Goal: Find specific page/section: Find specific page/section

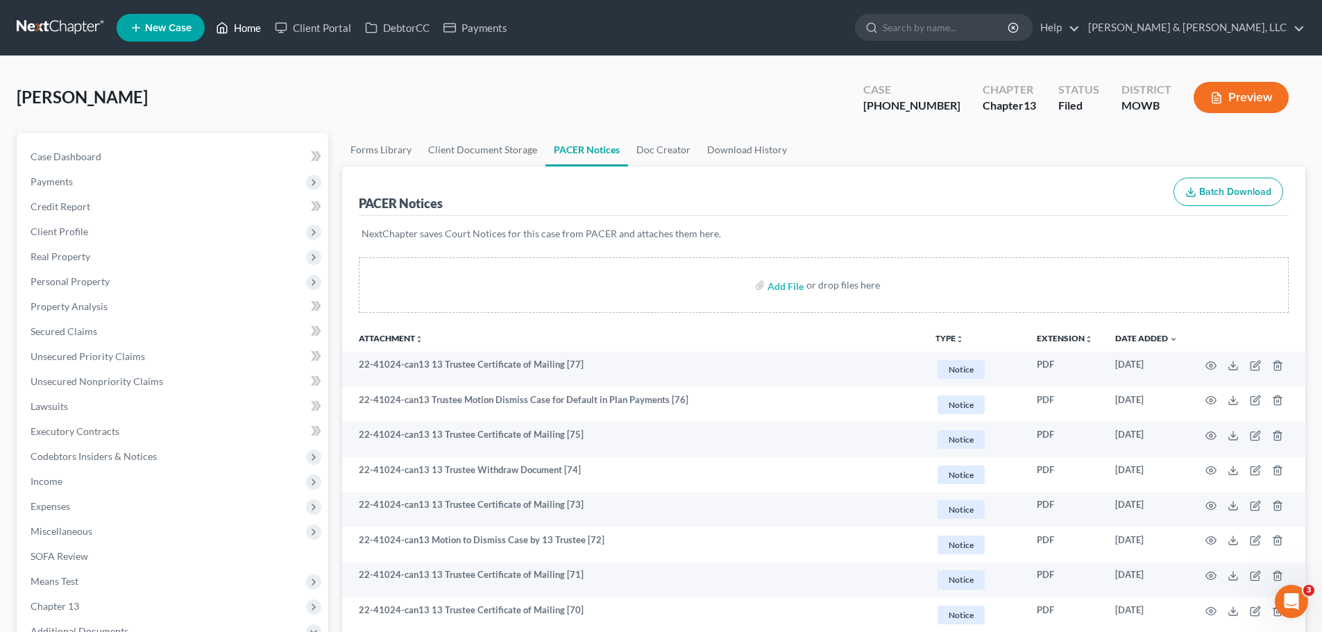
click at [235, 26] on link "Home" at bounding box center [238, 27] width 59 height 25
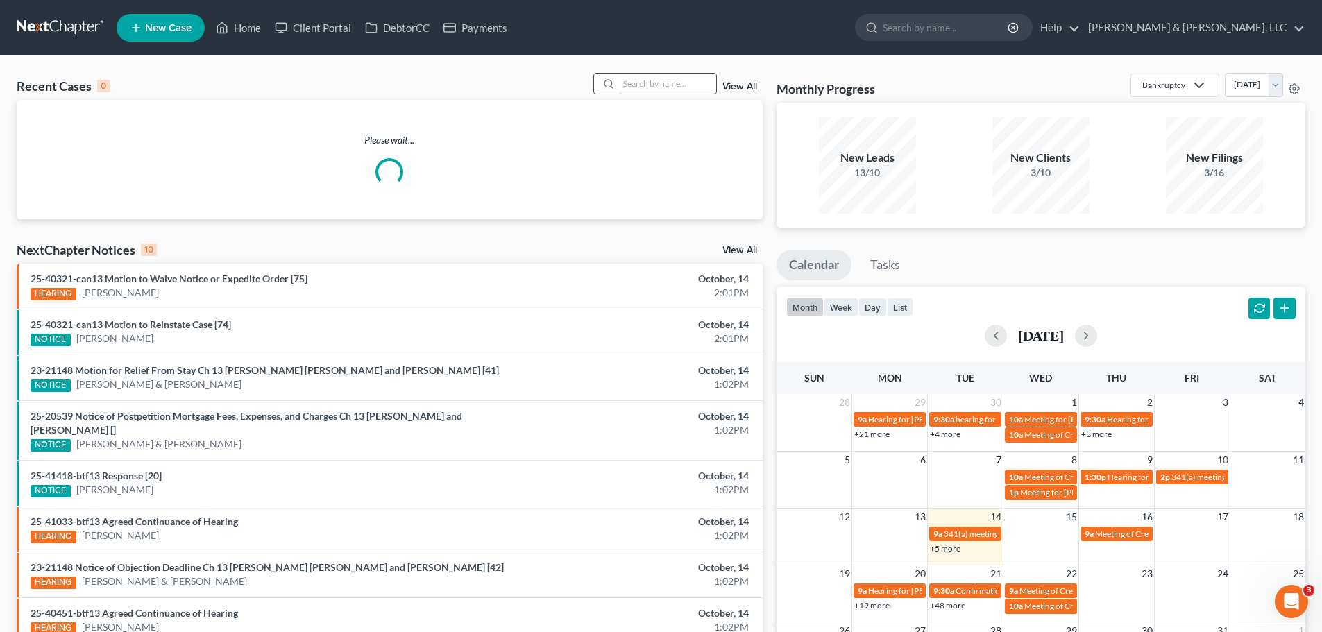
click at [634, 82] on input "search" at bounding box center [667, 84] width 97 height 20
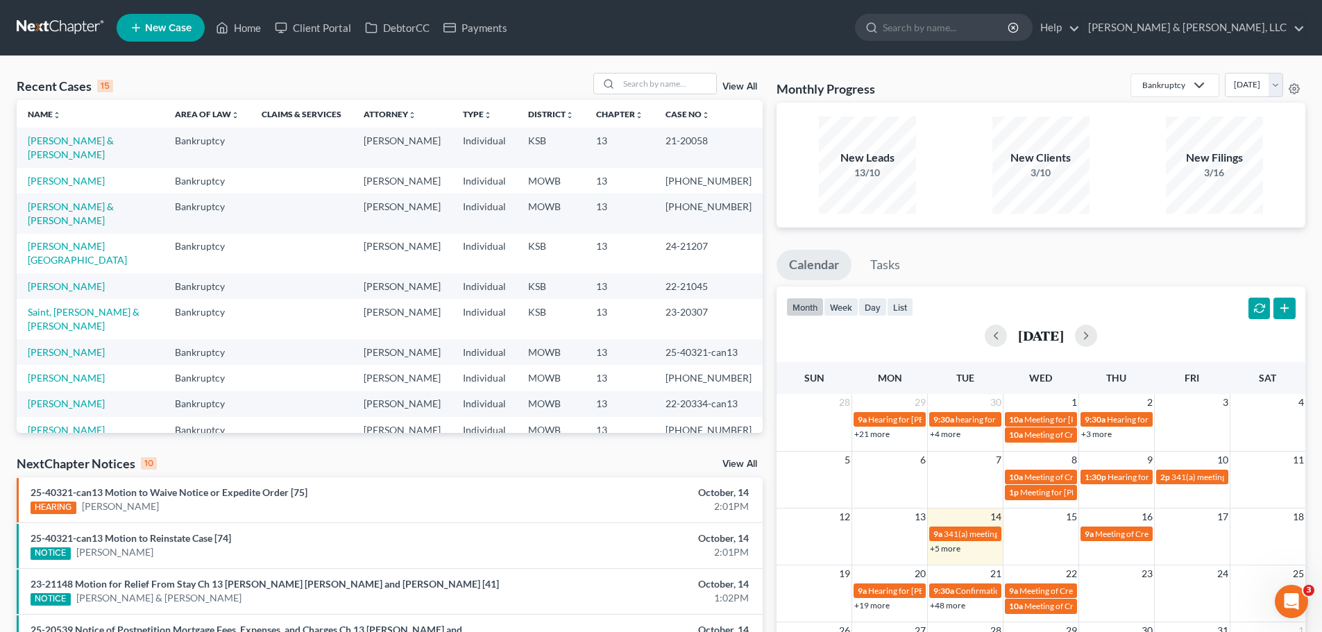
click at [460, 67] on div "Recent Cases 15 View All Name unfold_more expand_more expand_less Area of Law u…" at bounding box center [661, 521] width 1322 height 931
click at [652, 85] on input "search" at bounding box center [667, 84] width 97 height 20
type input "brown"
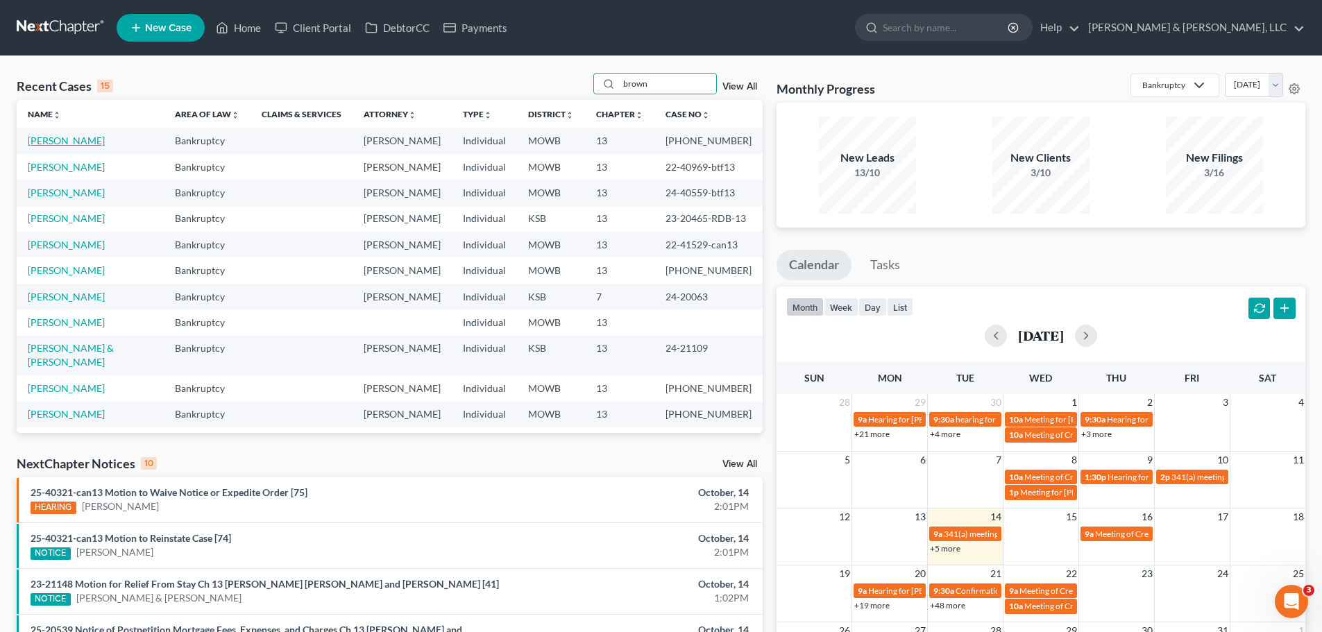
click at [68, 144] on link "[PERSON_NAME]" at bounding box center [66, 141] width 77 height 12
select select "6"
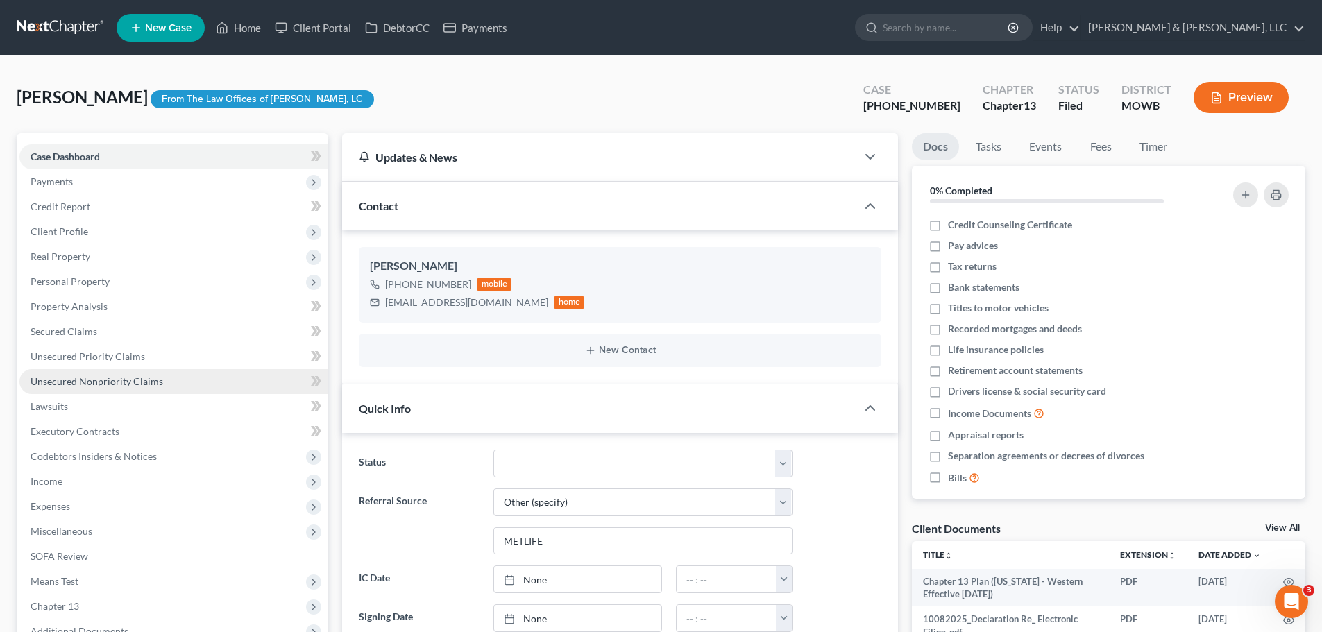
scroll to position [540, 0]
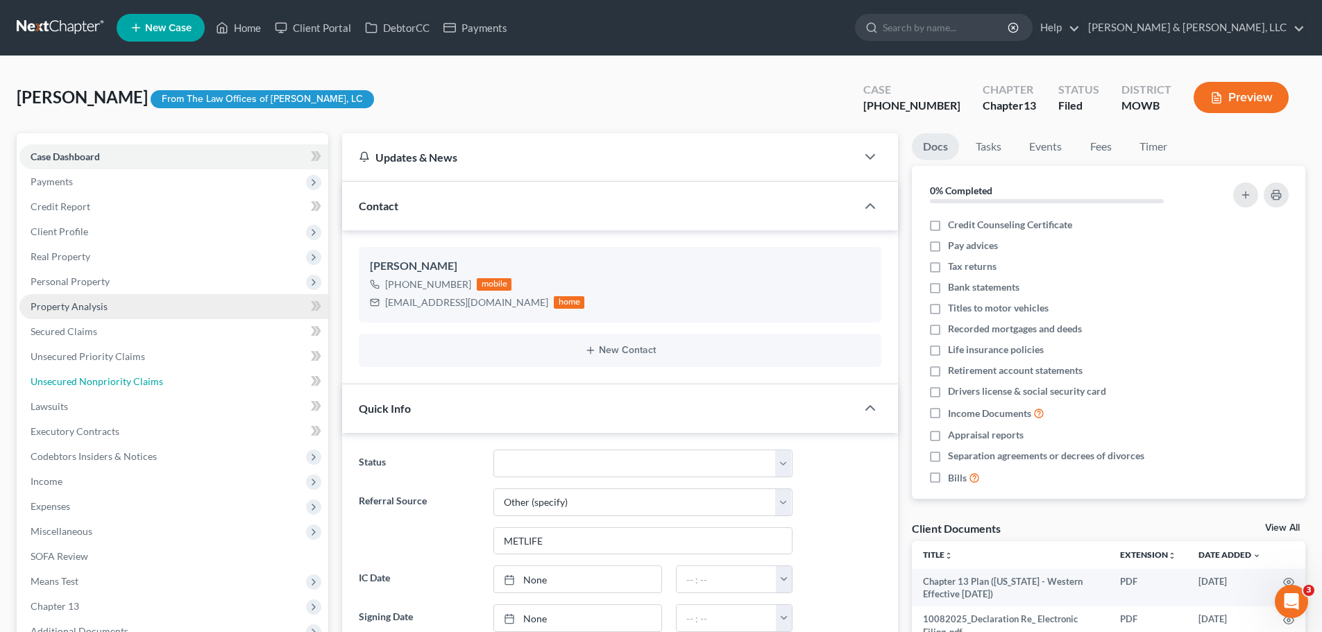
drag, startPoint x: 124, startPoint y: 376, endPoint x: 205, endPoint y: 317, distance: 100.4
click at [125, 376] on span "Unsecured Nonpriority Claims" at bounding box center [97, 381] width 133 height 12
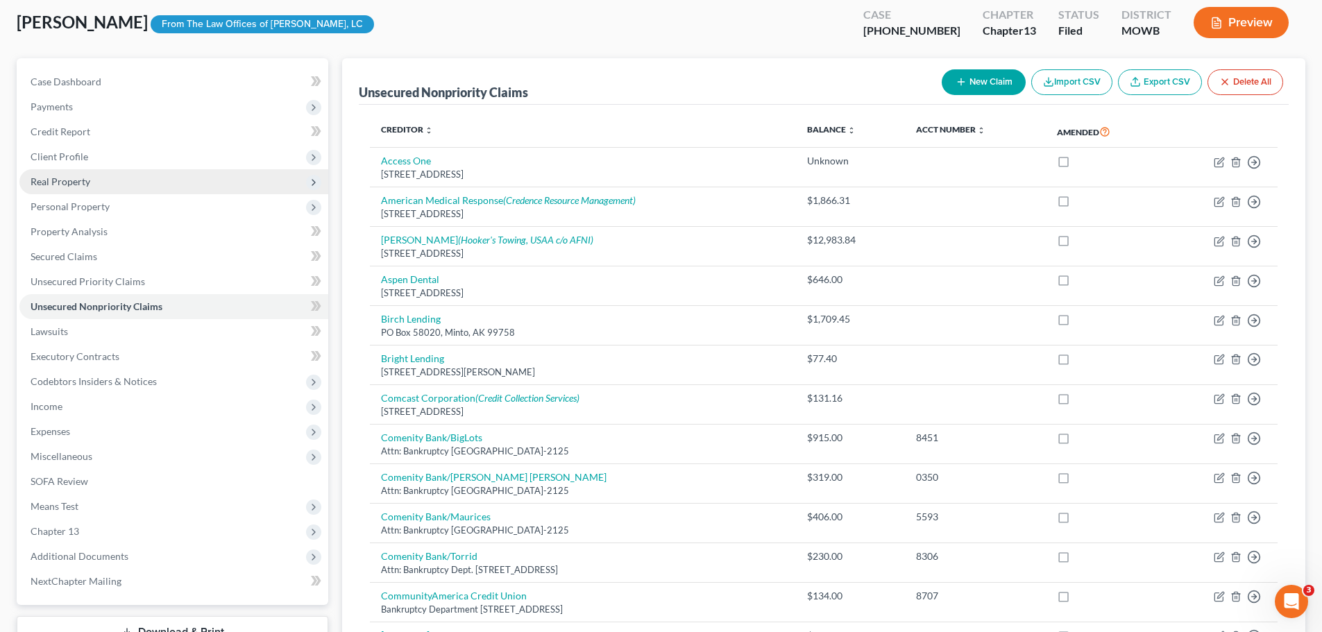
scroll to position [69, 0]
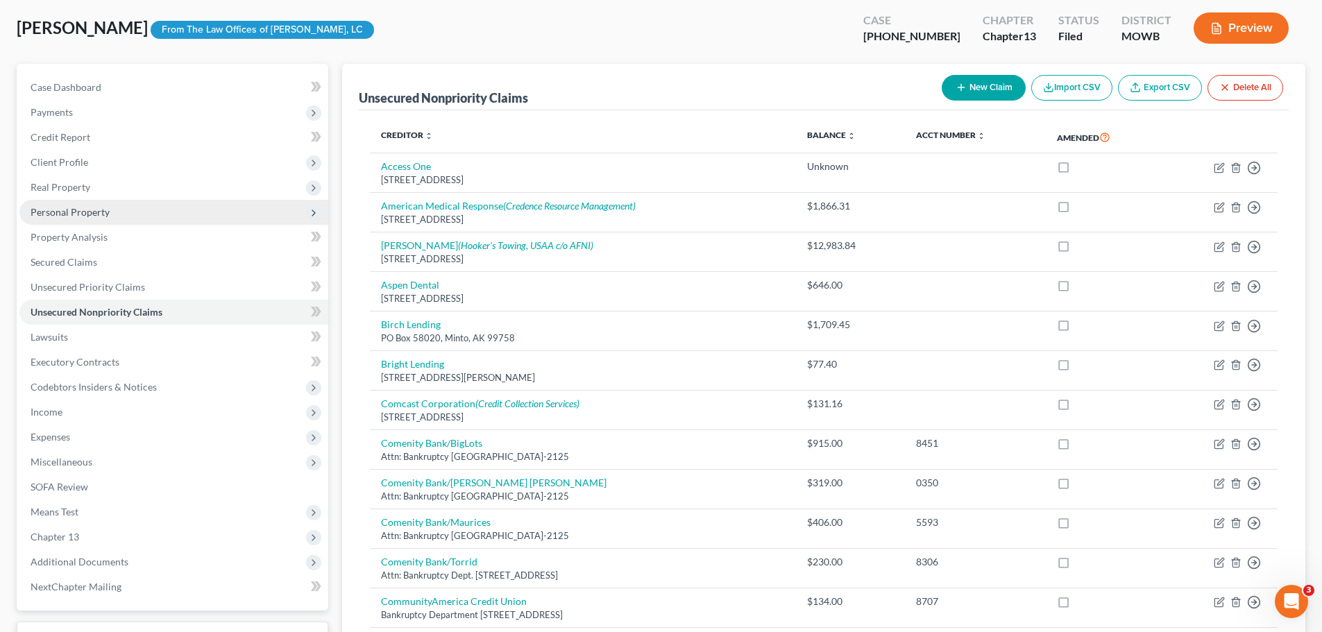
click at [74, 212] on span "Personal Property" at bounding box center [70, 212] width 79 height 12
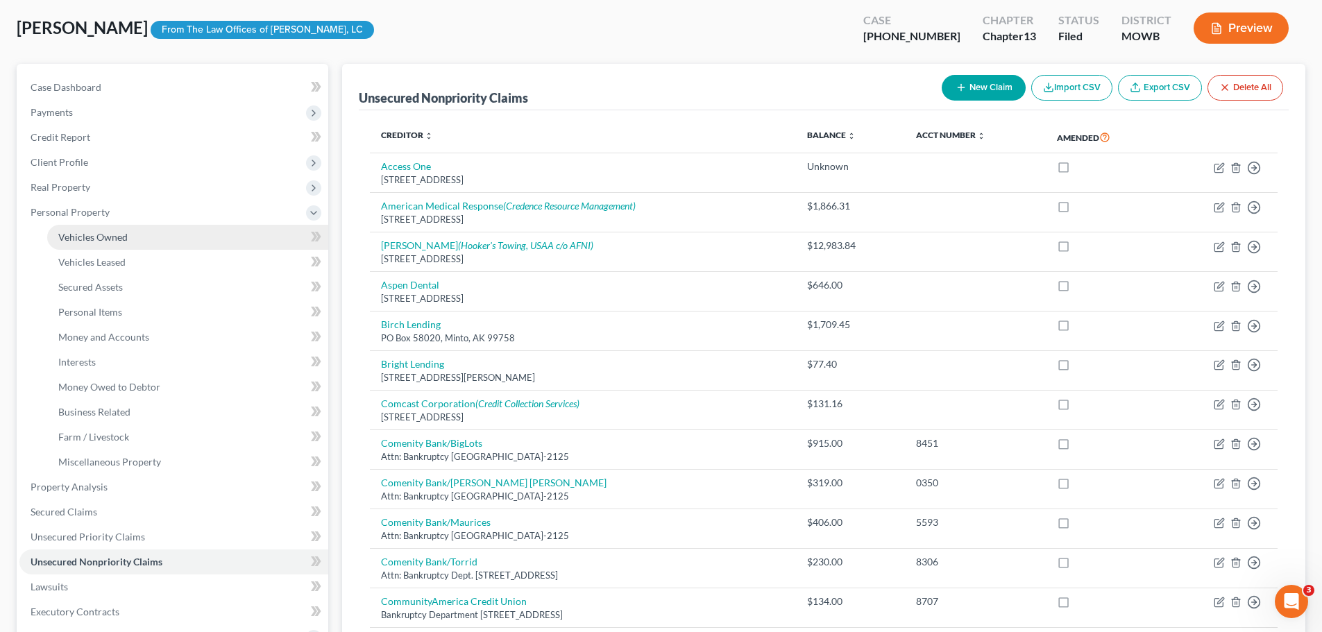
click at [82, 226] on link "Vehicles Owned" at bounding box center [187, 237] width 281 height 25
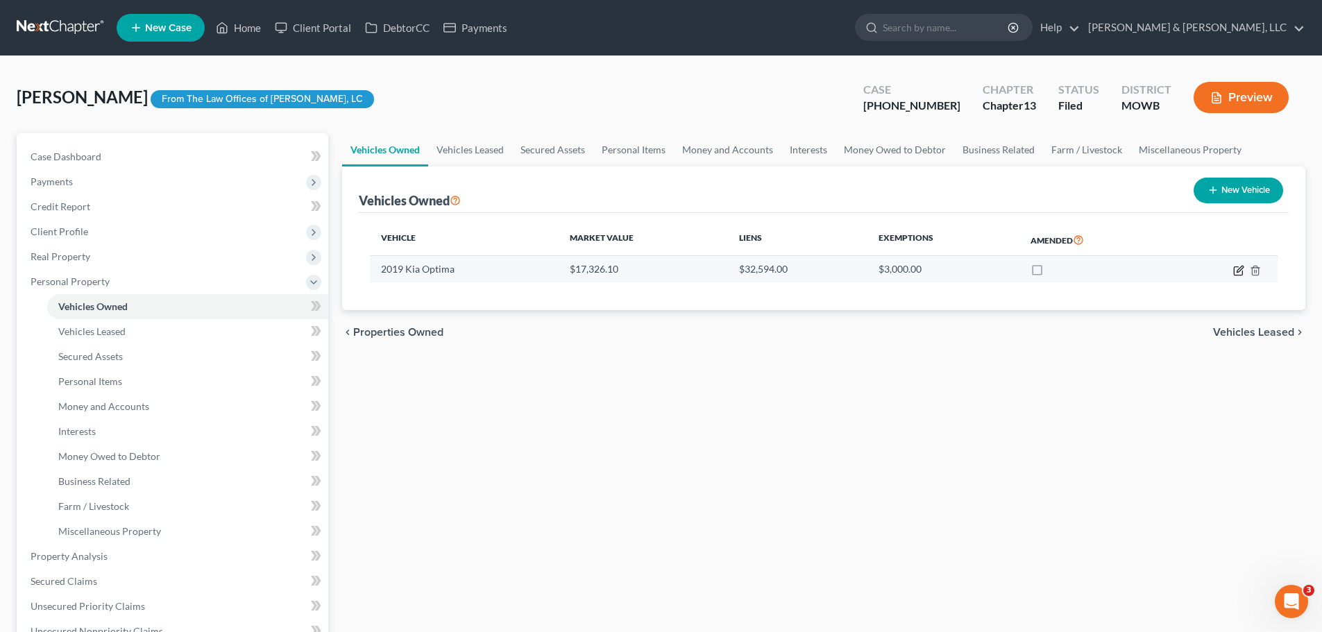
click at [1236, 270] on icon "button" at bounding box center [1238, 270] width 11 height 11
select select "0"
select select "7"
select select "2"
select select "0"
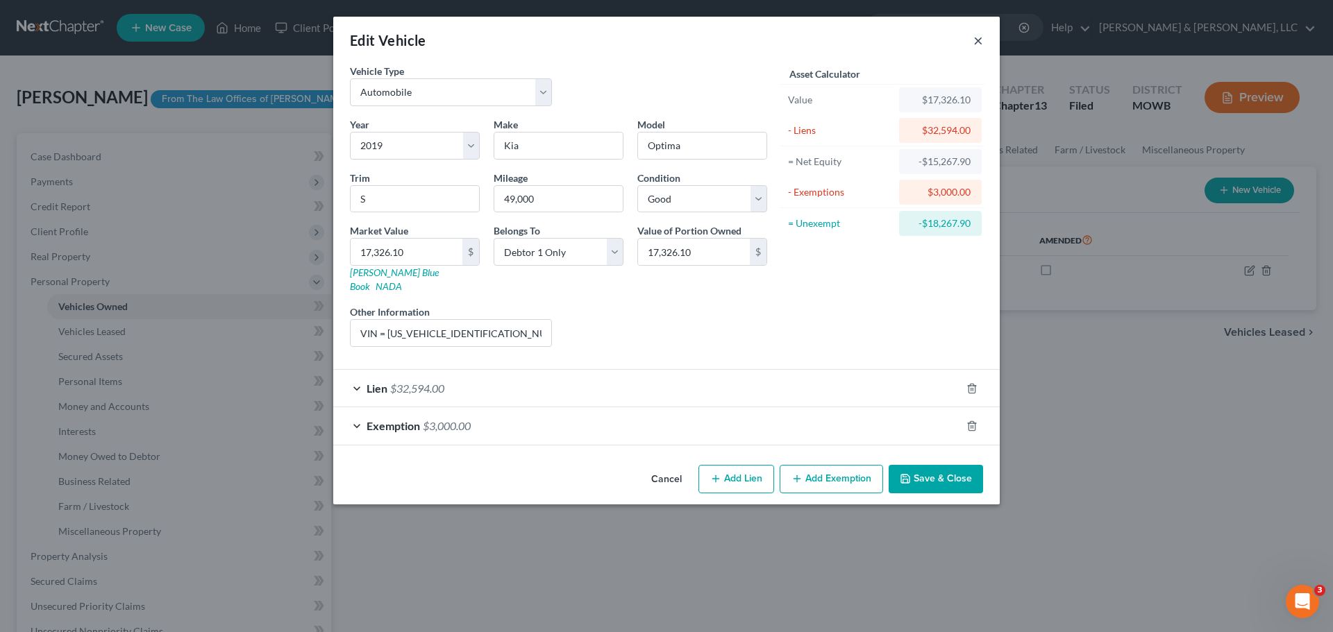
click at [981, 35] on button "×" at bounding box center [978, 40] width 10 height 17
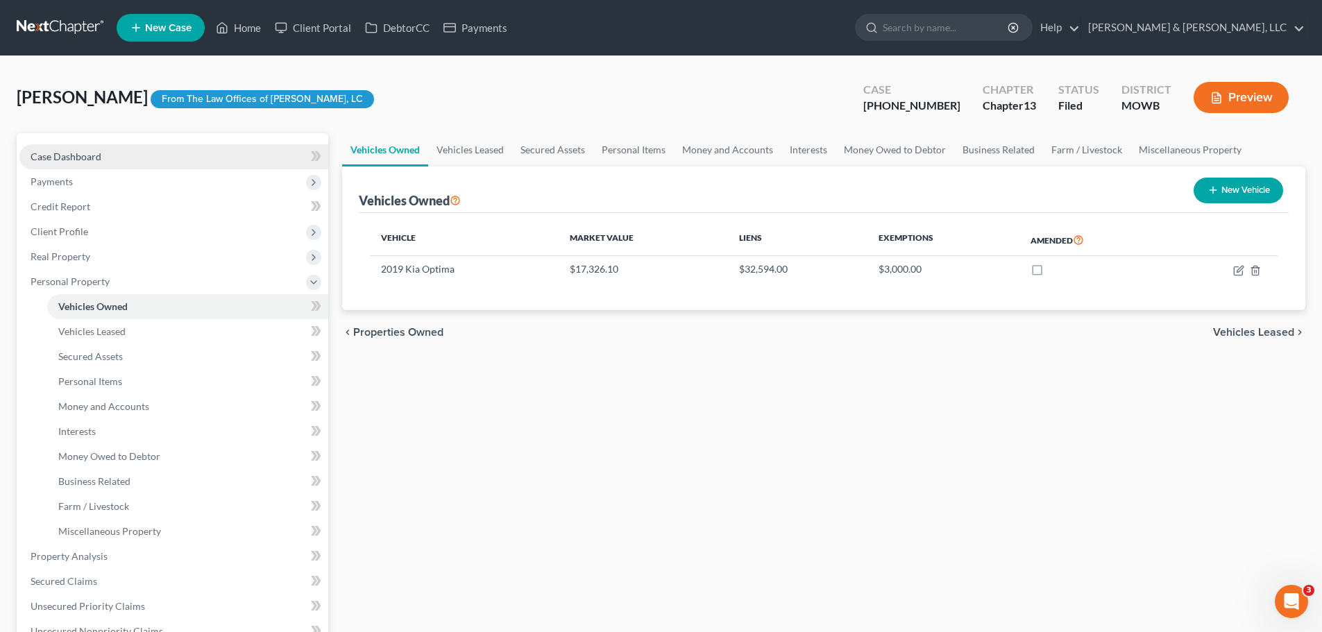
click at [120, 151] on link "Case Dashboard" at bounding box center [173, 156] width 309 height 25
select select "6"
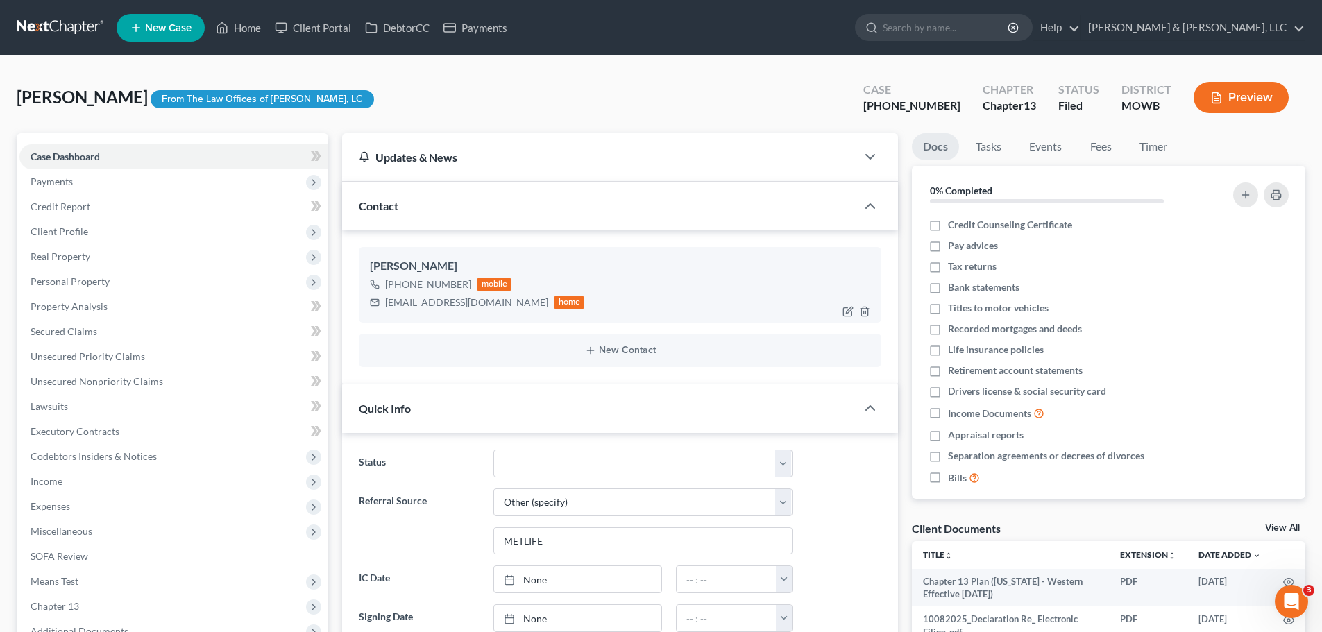
click at [863, 253] on div "[PERSON_NAME] [PHONE_NUMBER] mobile [EMAIL_ADDRESS][DOMAIN_NAME] home" at bounding box center [620, 284] width 523 height 75
click at [242, 33] on link "Home" at bounding box center [238, 27] width 59 height 25
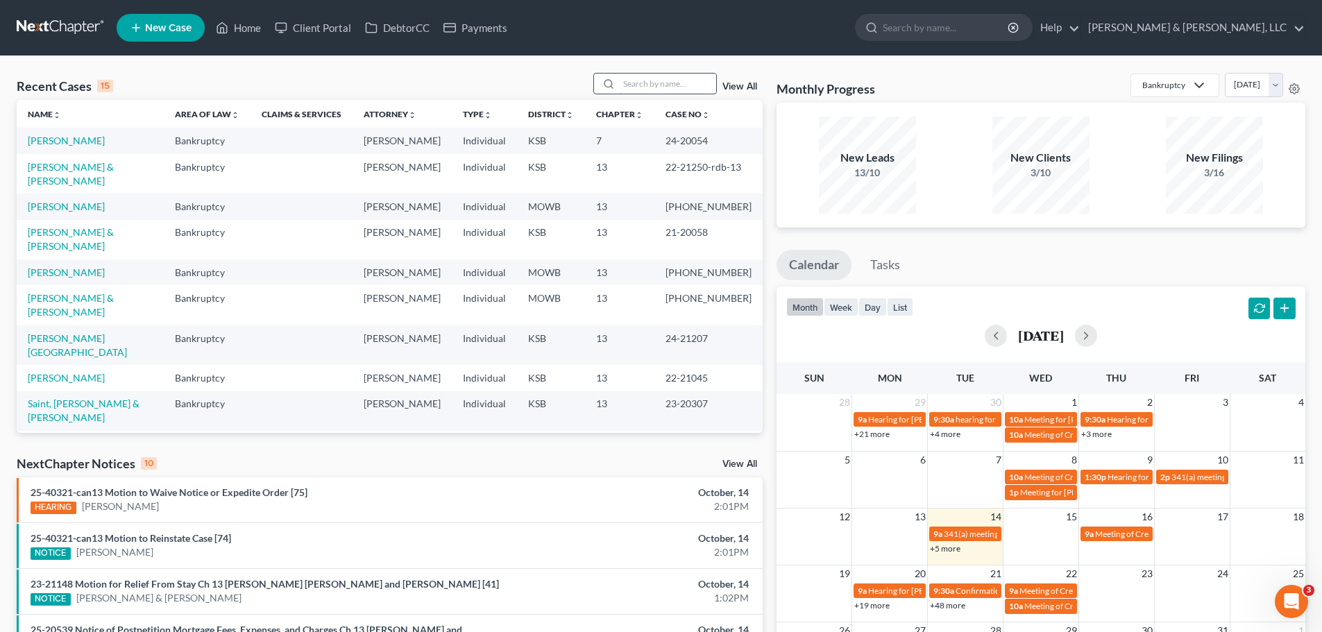
click at [687, 80] on input "search" at bounding box center [667, 84] width 97 height 20
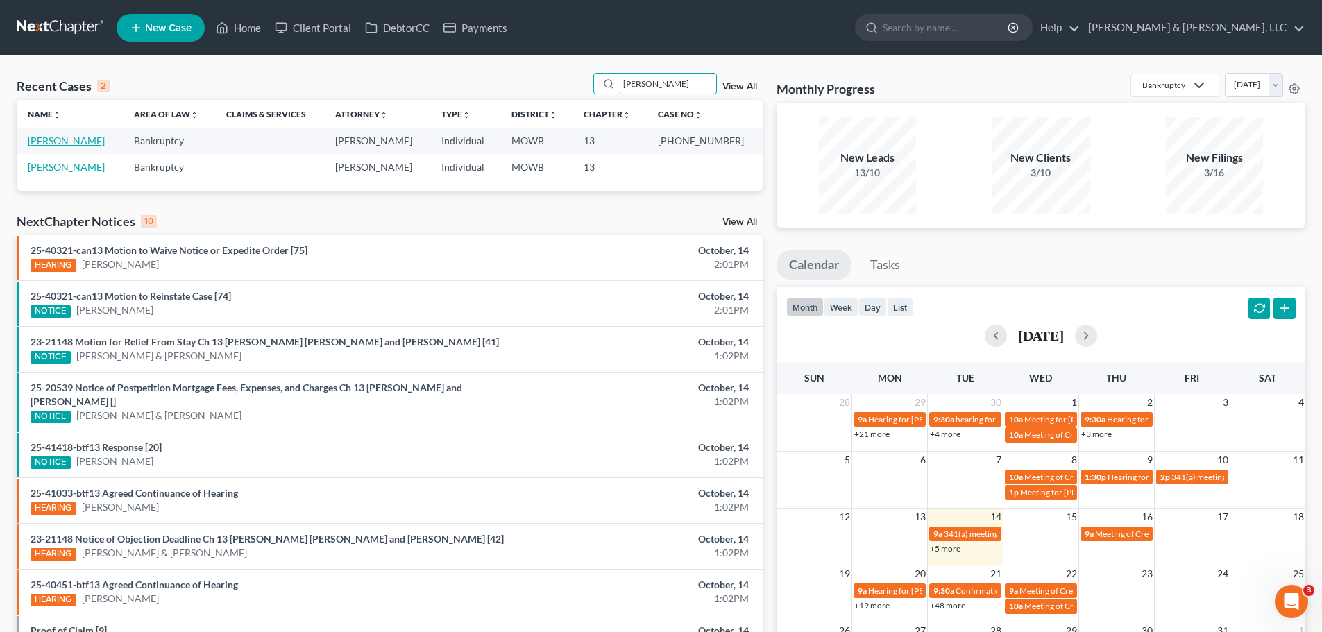
type input "[PERSON_NAME]"
click at [49, 142] on link "[PERSON_NAME]" at bounding box center [66, 141] width 77 height 12
select select "2"
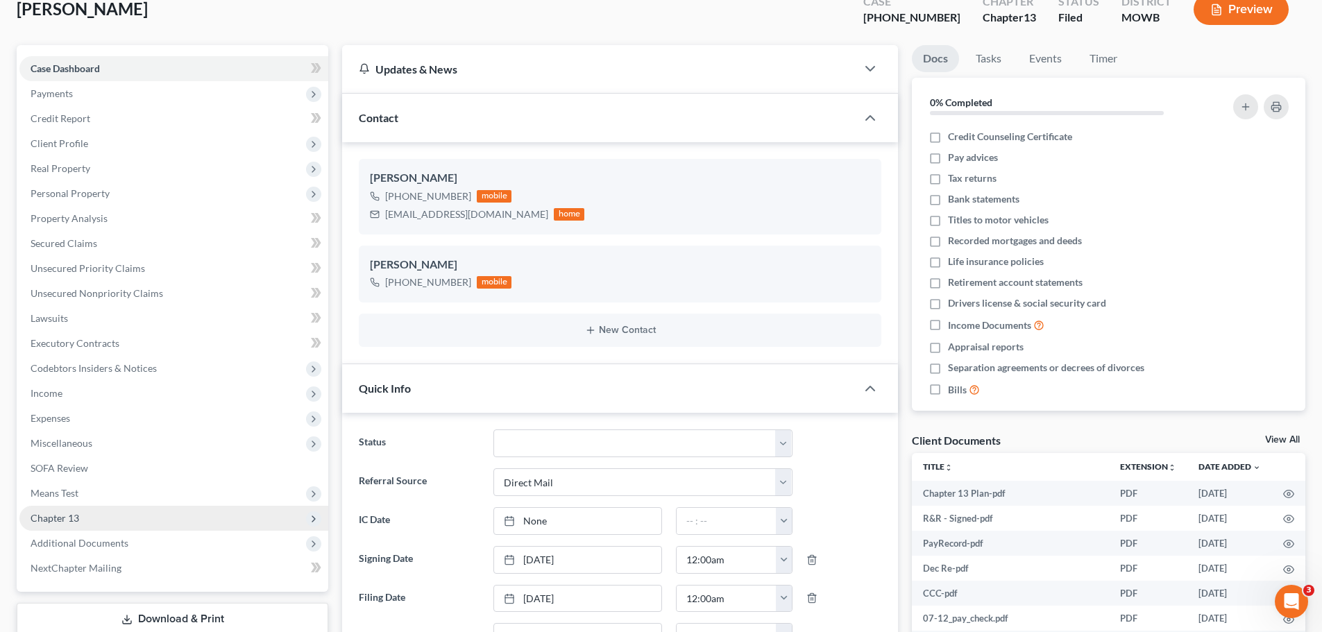
scroll to position [208, 0]
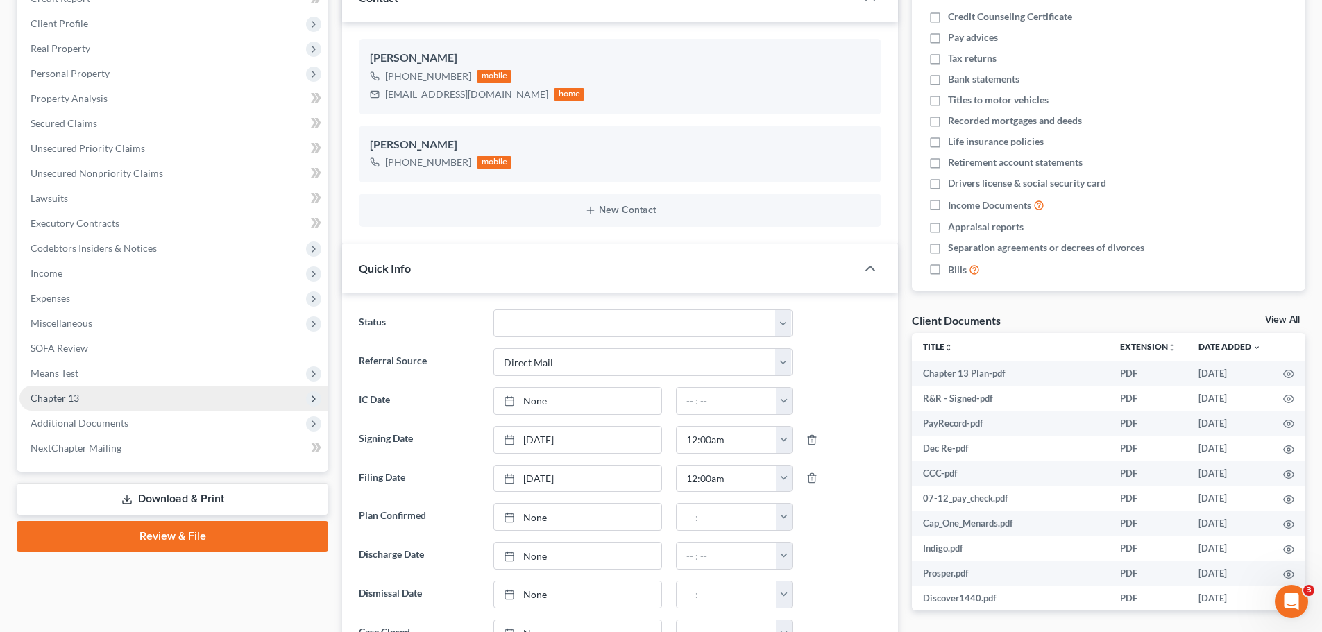
click at [134, 414] on span "Additional Documents" at bounding box center [173, 423] width 309 height 25
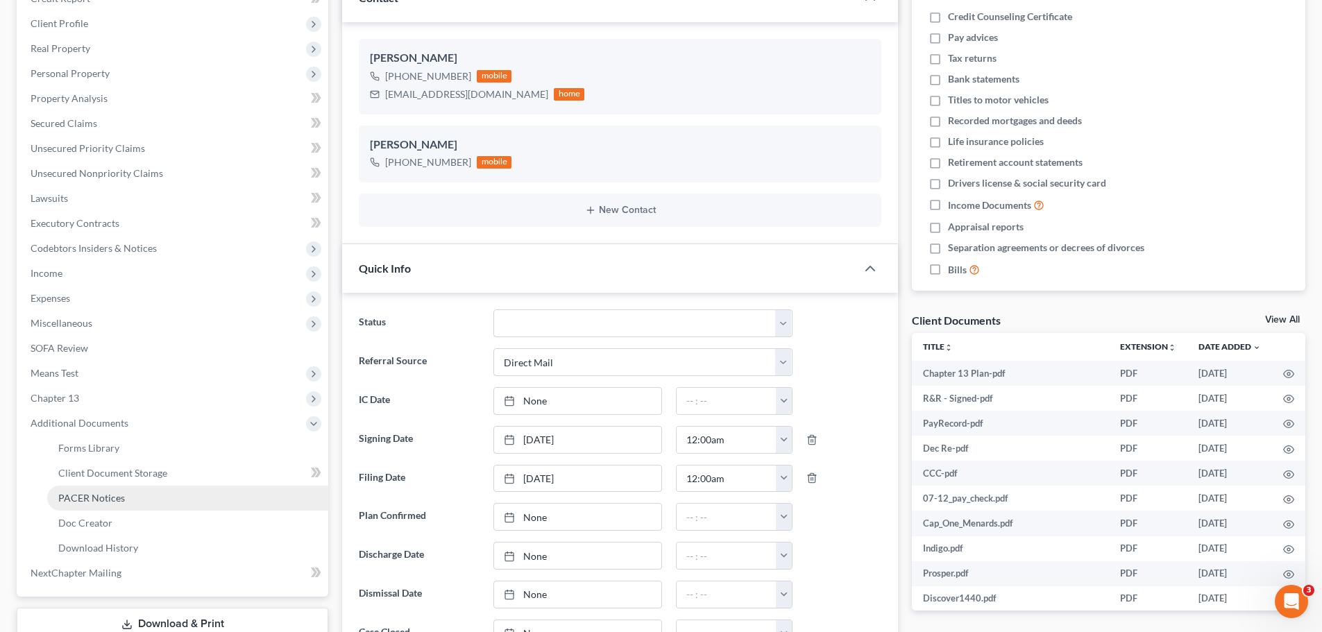
click at [112, 498] on span "PACER Notices" at bounding box center [91, 498] width 67 height 12
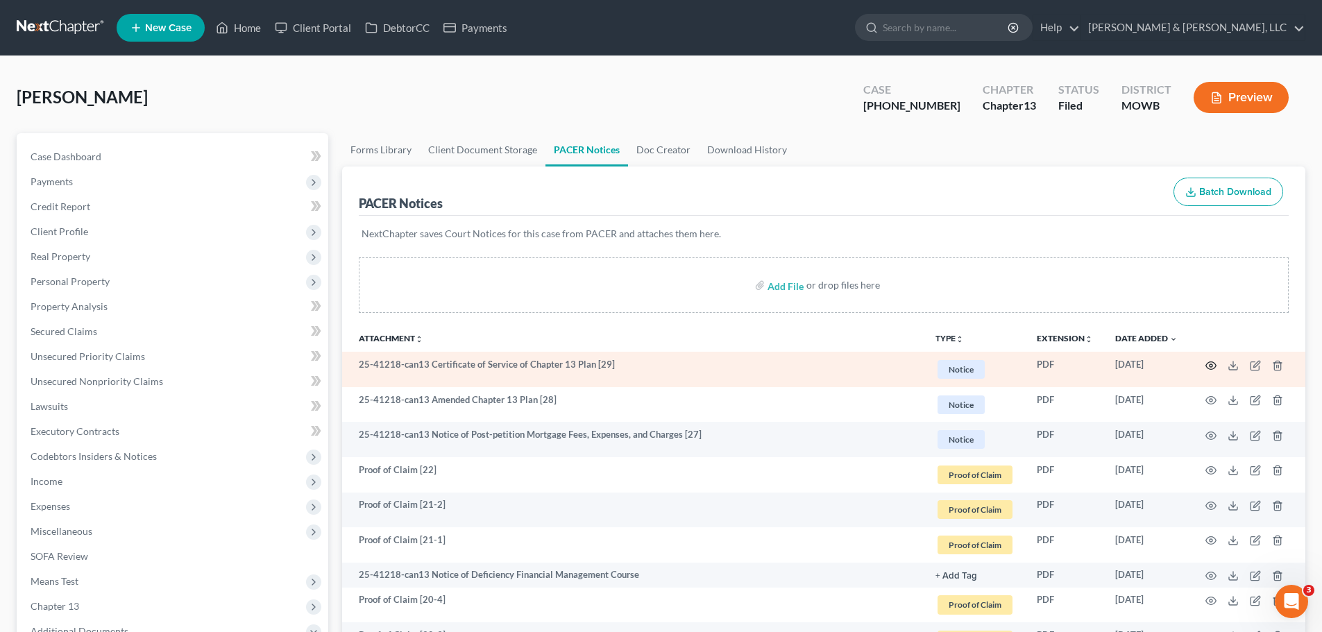
click at [1209, 365] on icon "button" at bounding box center [1211, 365] width 11 height 11
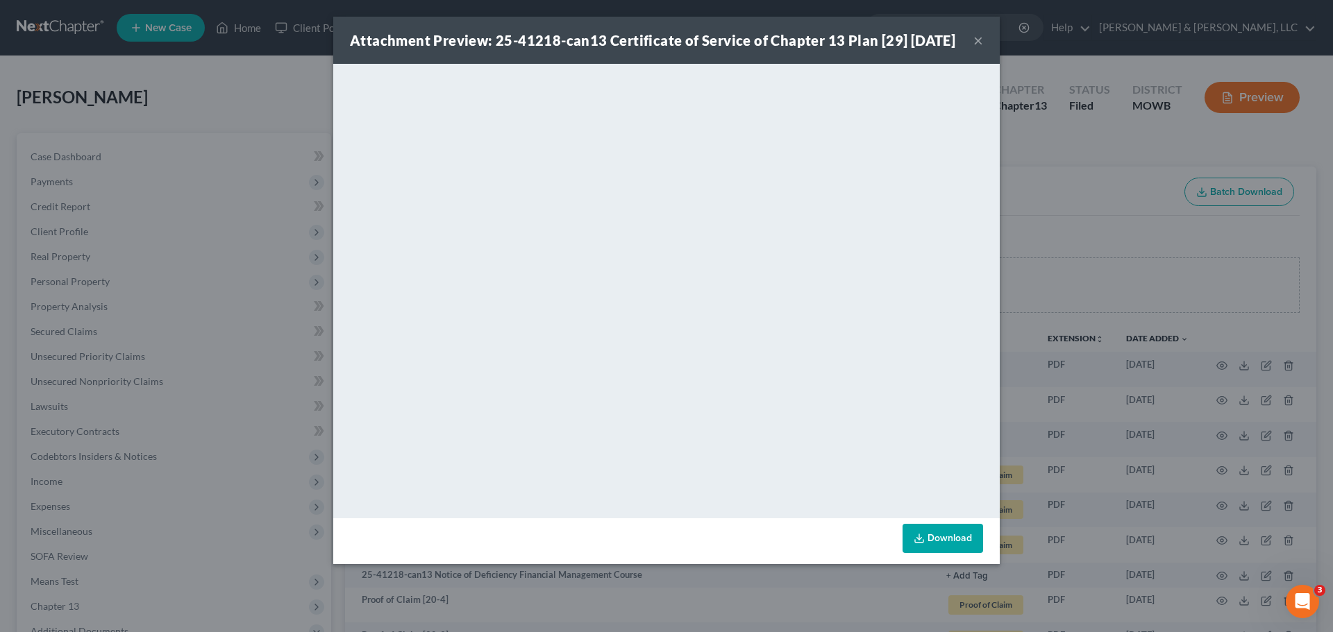
click at [974, 42] on button "×" at bounding box center [978, 40] width 10 height 17
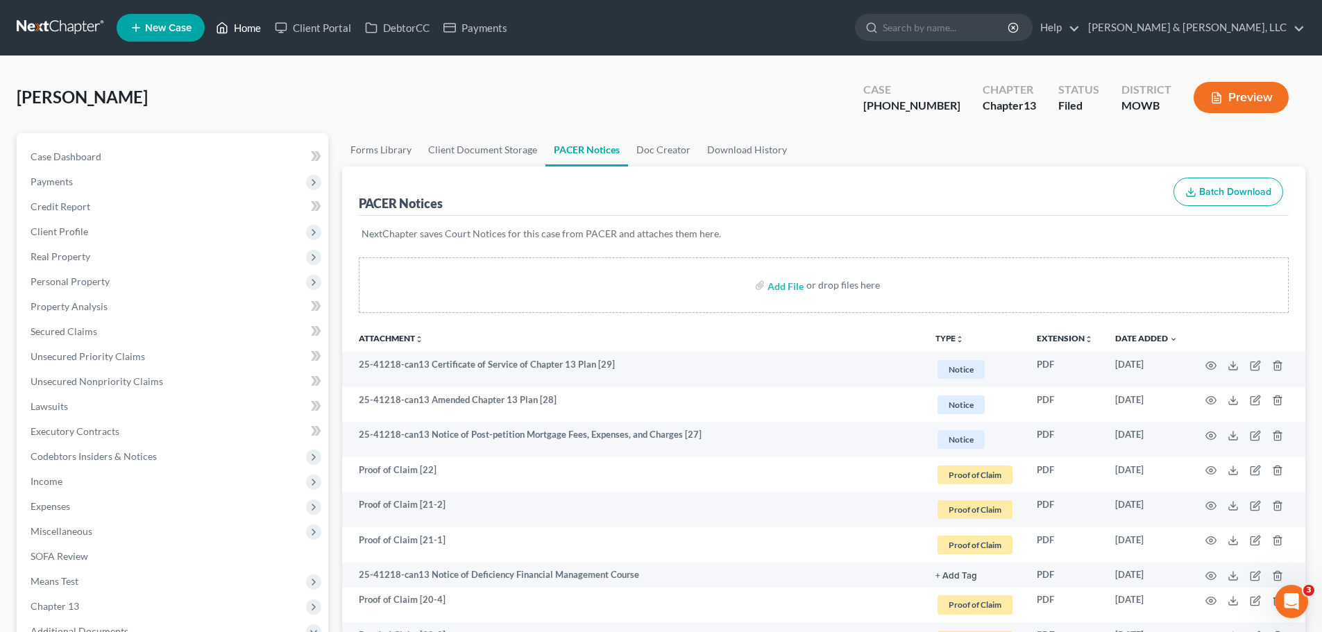
drag, startPoint x: 251, startPoint y: 29, endPoint x: 1280, endPoint y: 114, distance: 1032.1
click at [251, 29] on link "Home" at bounding box center [238, 27] width 59 height 25
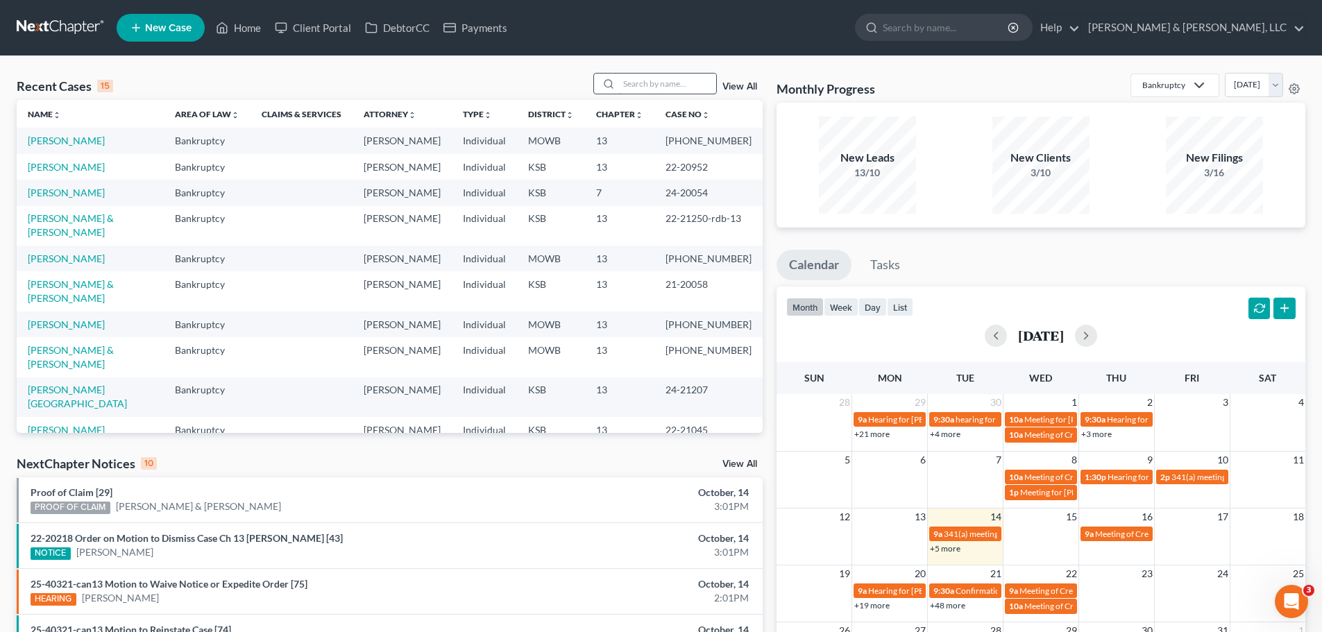
click at [668, 85] on input "search" at bounding box center [667, 84] width 97 height 20
